Goal: Transaction & Acquisition: Purchase product/service

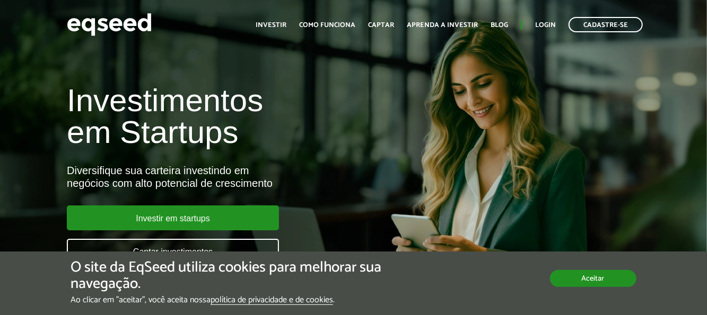
click at [613, 279] on button "Aceitar" at bounding box center [593, 278] width 86 height 17
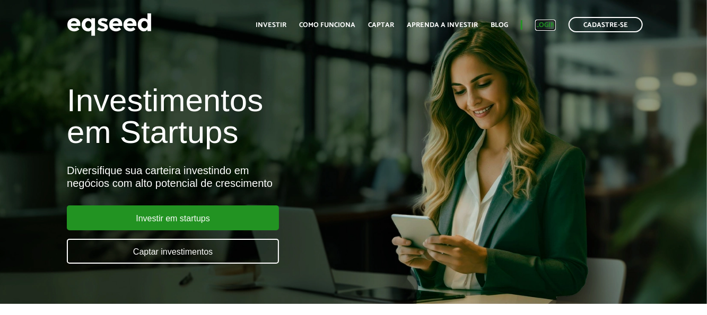
click at [545, 25] on link "Login" at bounding box center [545, 25] width 21 height 7
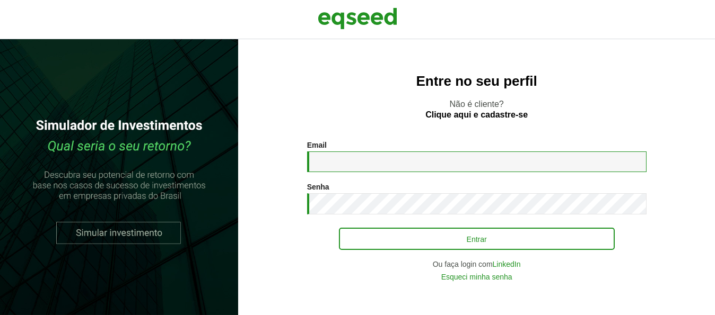
type input "**********"
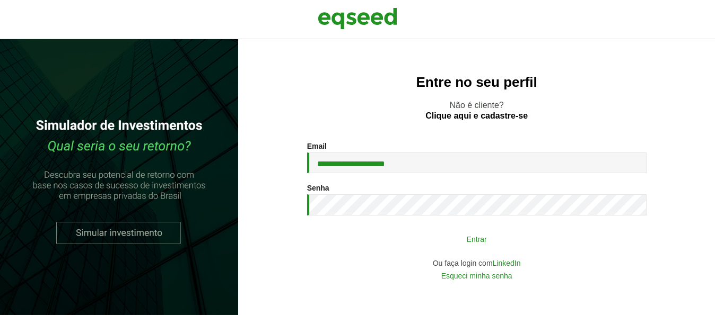
click at [430, 247] on button "Entrar" at bounding box center [477, 239] width 276 height 20
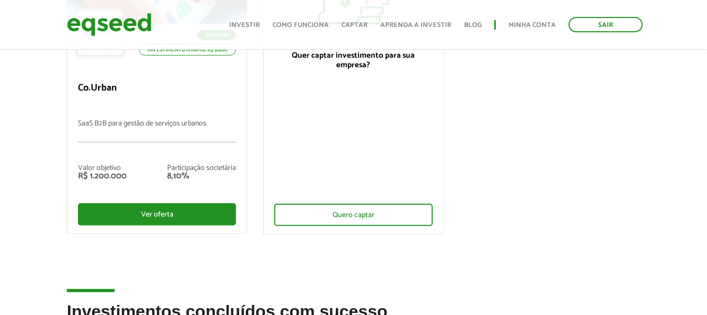
scroll to position [212, 0]
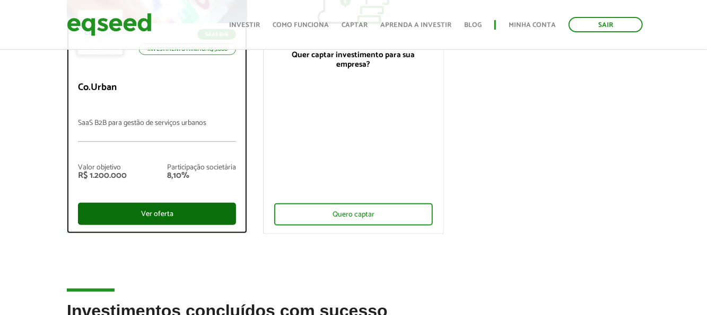
click at [165, 210] on div "Ver oferta" at bounding box center [157, 214] width 158 height 22
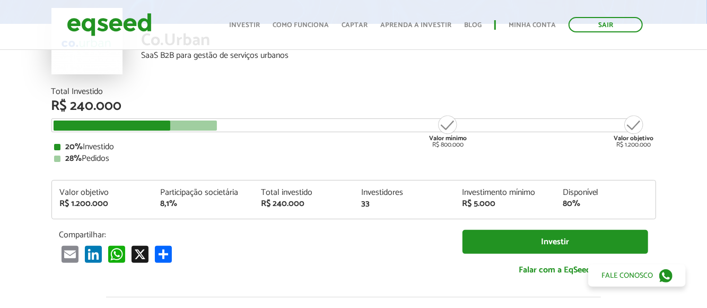
scroll to position [106, 0]
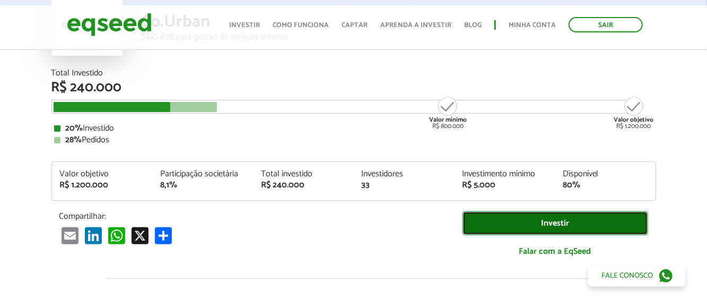
click at [543, 235] on link "Investir" at bounding box center [555, 223] width 186 height 24
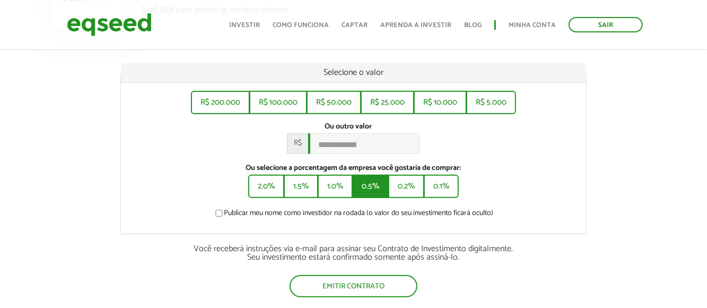
scroll to position [159, 0]
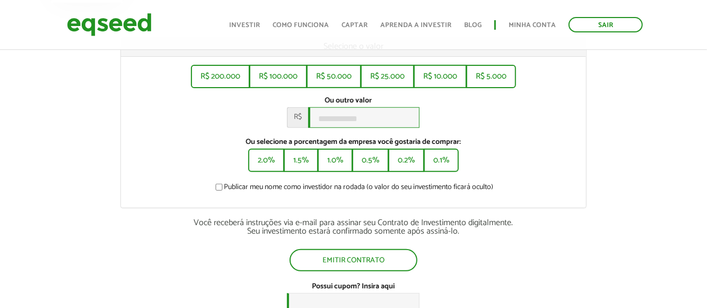
click at [337, 121] on input "Ou outro valor *" at bounding box center [363, 117] width 111 height 21
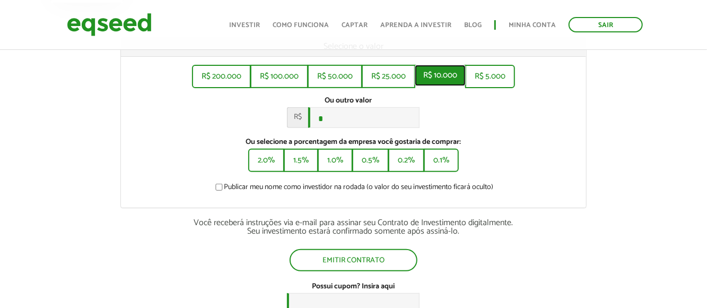
click at [440, 70] on button "R$ 10.000" at bounding box center [440, 75] width 51 height 21
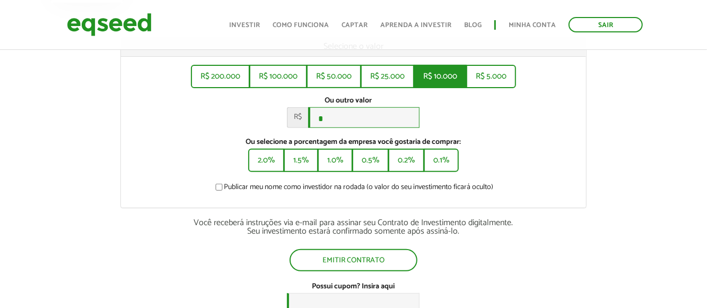
type input "******"
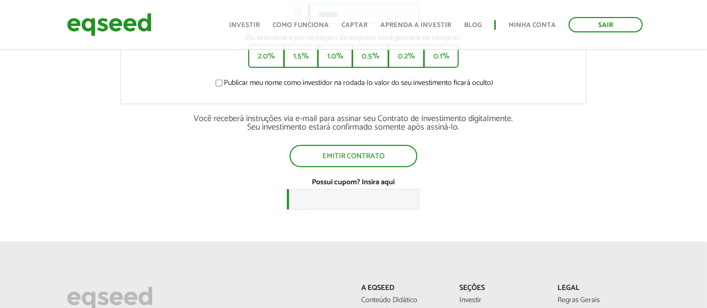
scroll to position [265, 0]
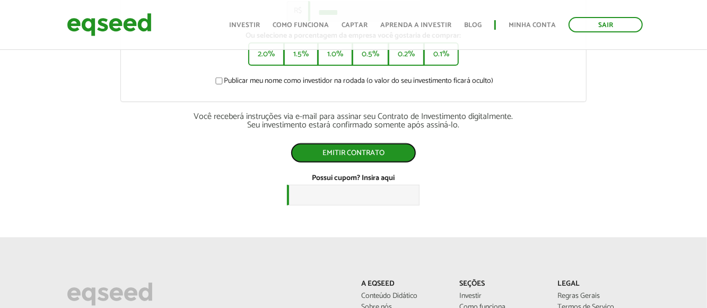
click at [341, 163] on button "Emitir contrato" at bounding box center [354, 153] width 126 height 20
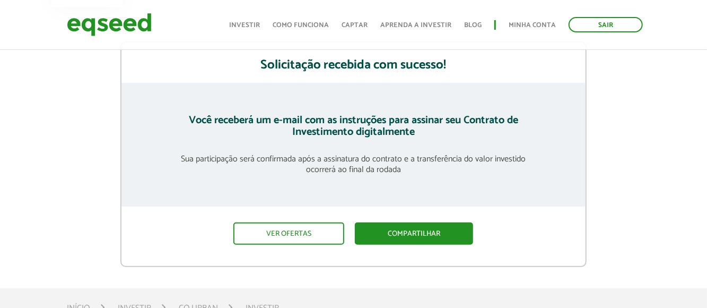
scroll to position [159, 0]
